Goal: Navigation & Orientation: Find specific page/section

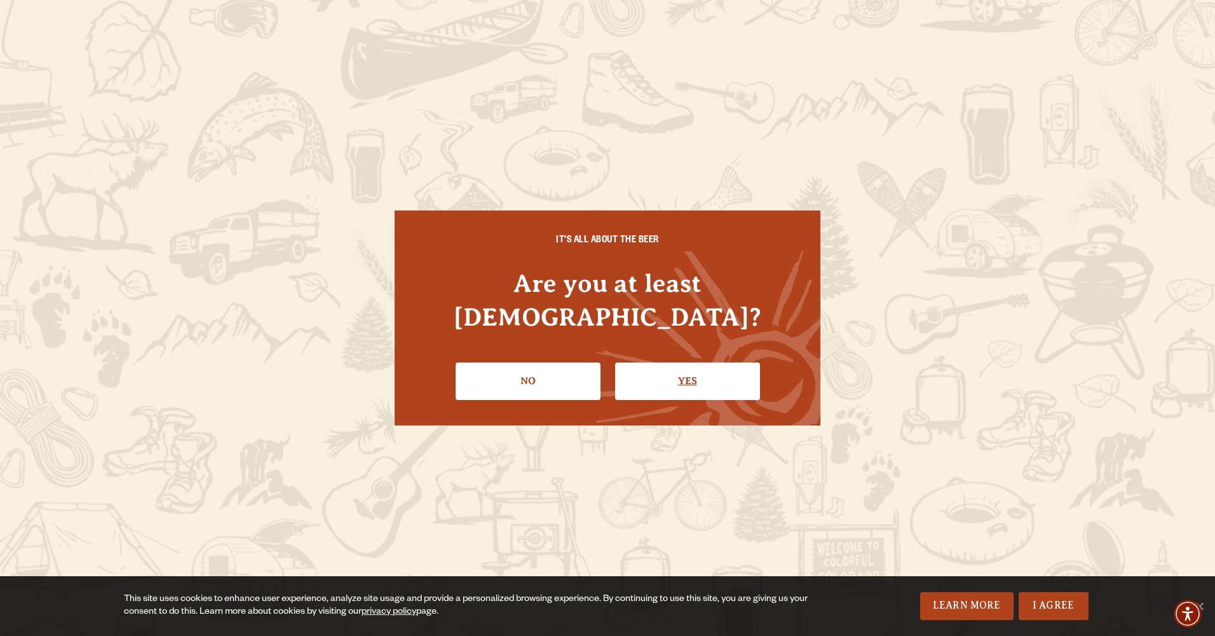
click at [685, 366] on link "Yes" at bounding box center [687, 380] width 145 height 37
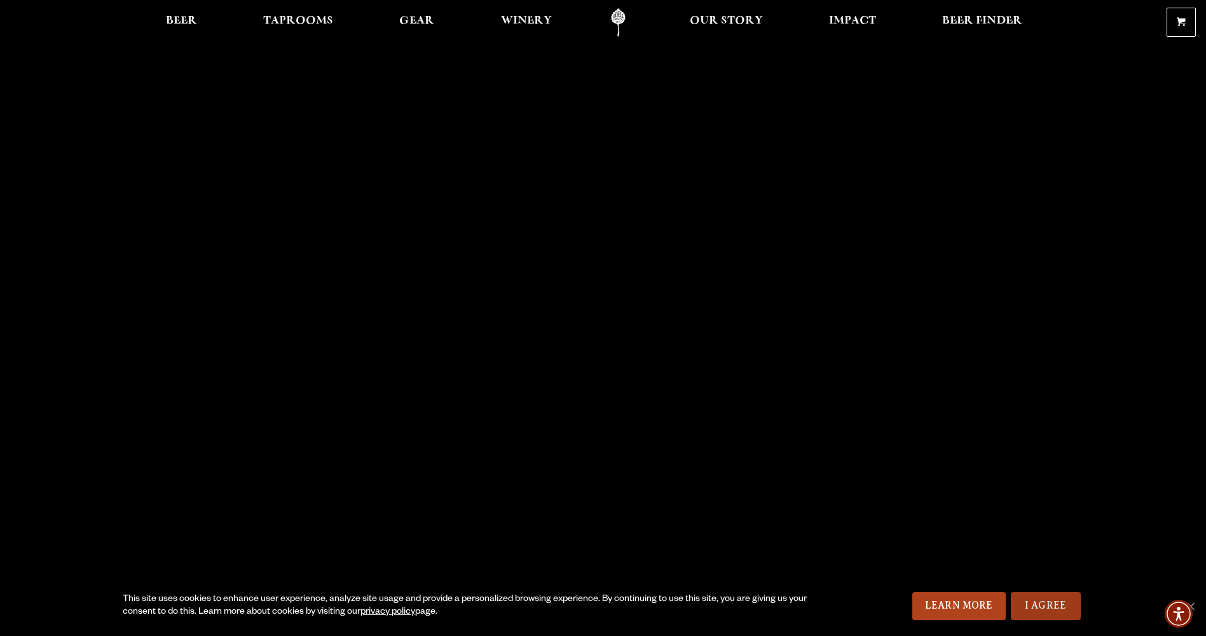
click at [1037, 599] on link "I Agree" at bounding box center [1046, 606] width 70 height 28
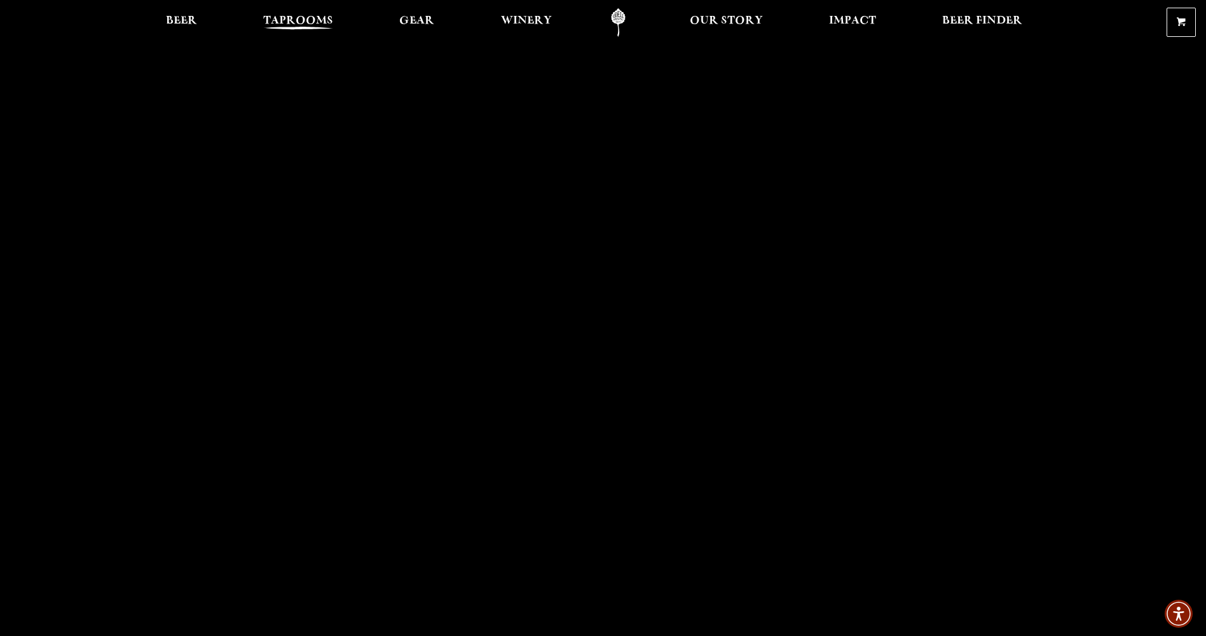
click at [303, 19] on span "Taprooms" at bounding box center [298, 21] width 70 height 10
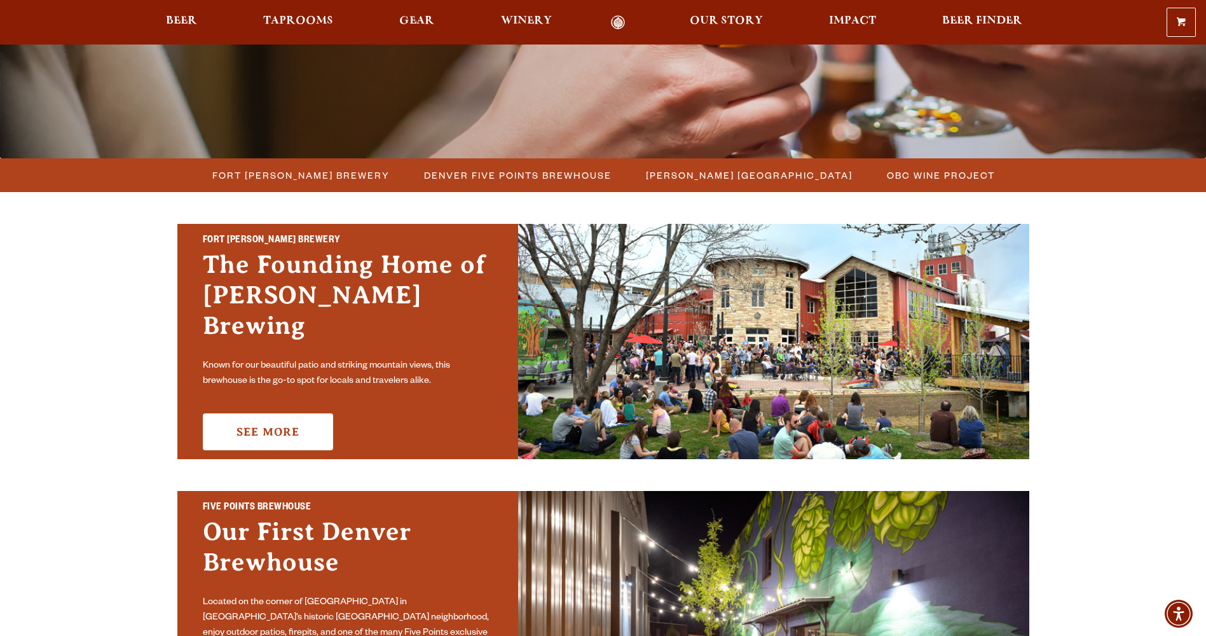
scroll to position [254, 0]
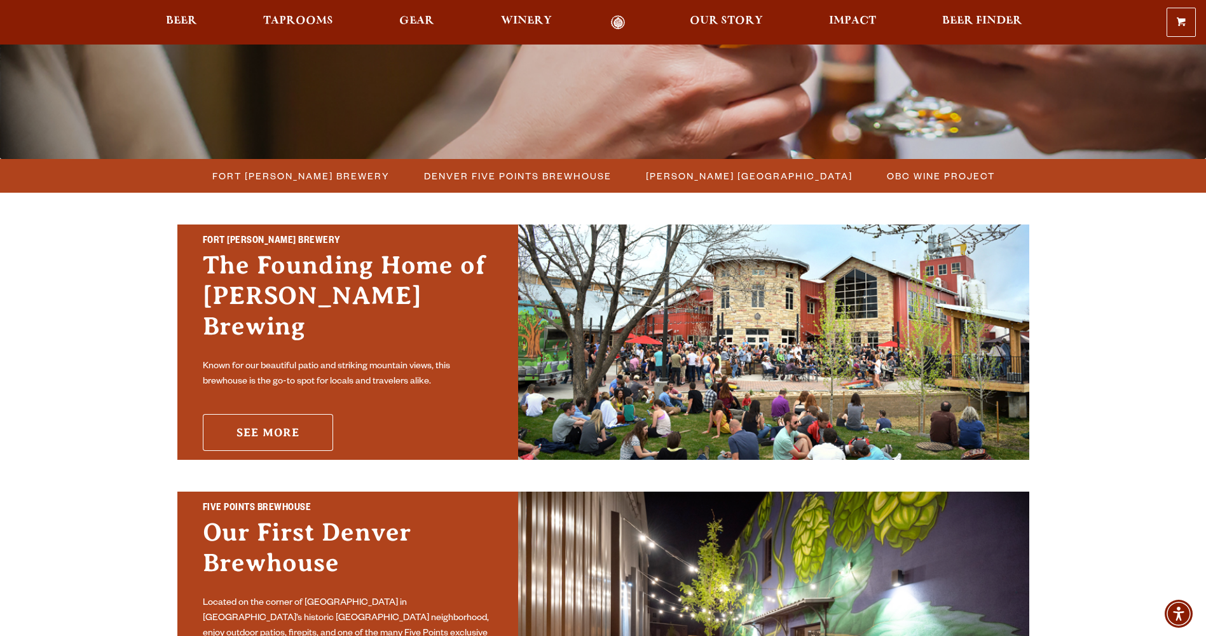
click at [252, 417] on link "See More" at bounding box center [268, 432] width 130 height 37
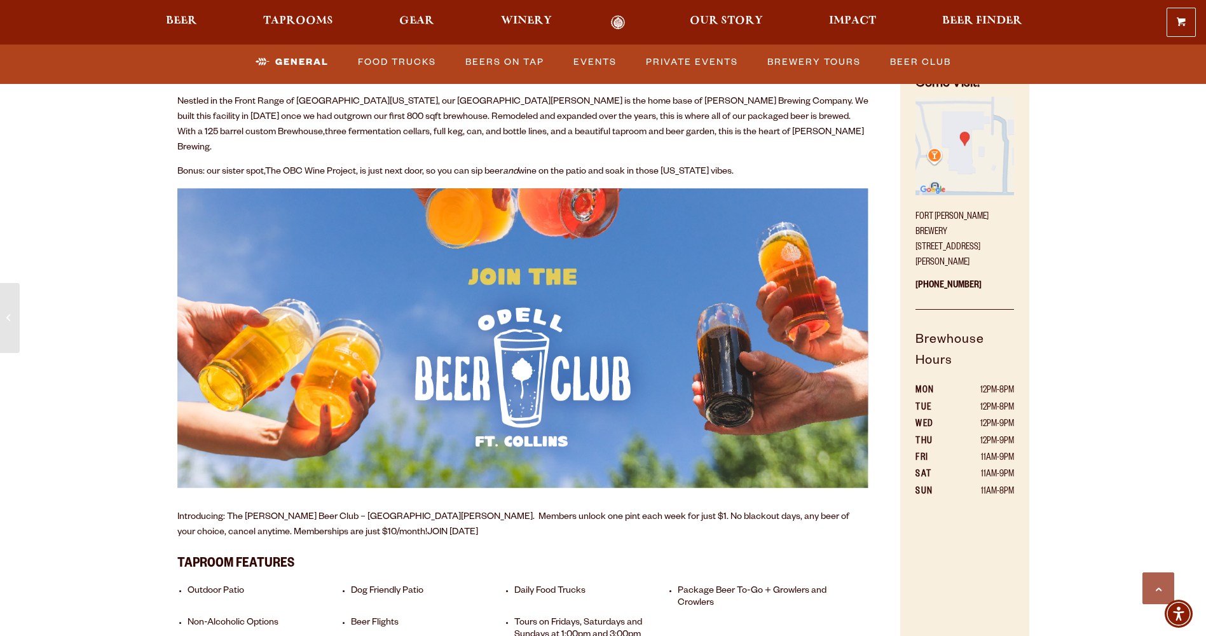
scroll to position [636, 0]
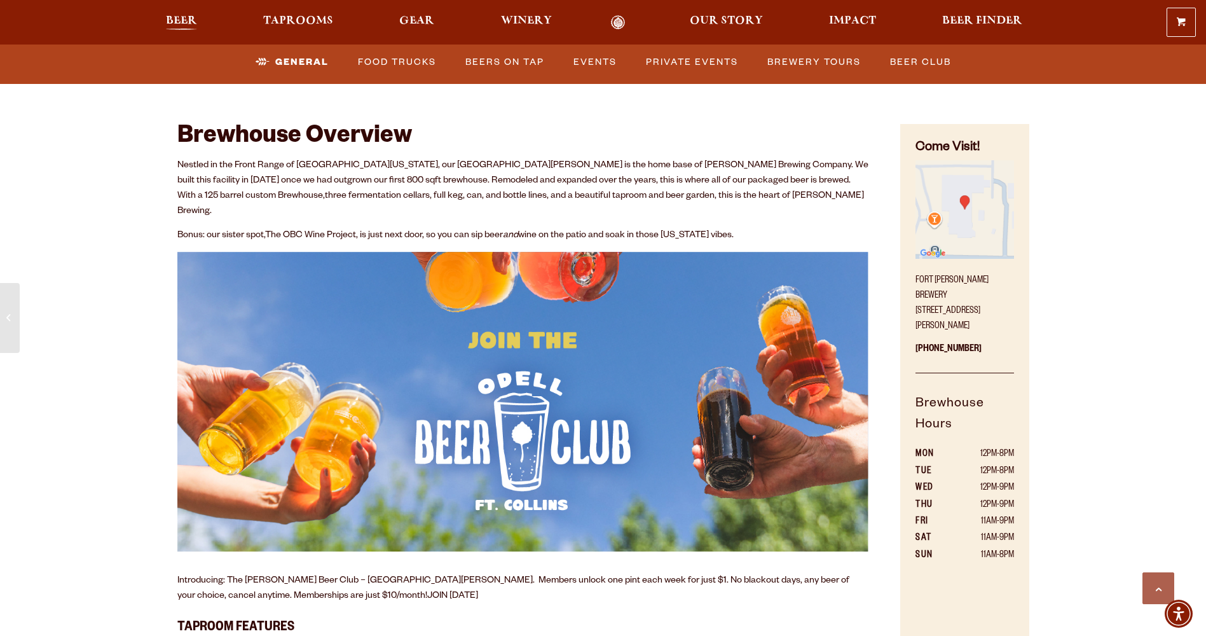
click at [191, 20] on span "Beer" at bounding box center [181, 21] width 31 height 10
